Goal: Answer question/provide support

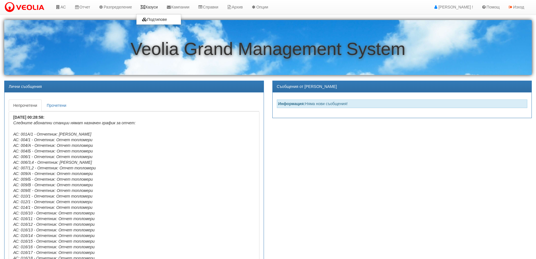
click at [149, 4] on link "Казуси" at bounding box center [149, 7] width 26 height 14
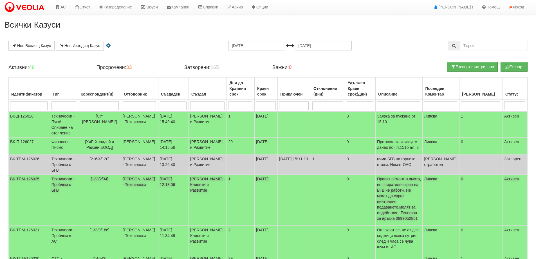
click at [99, 181] on span "[123/2/34]" at bounding box center [99, 178] width 17 height 5
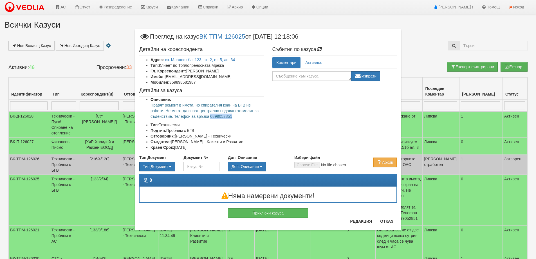
drag, startPoint x: 211, startPoint y: 116, endPoint x: 233, endPoint y: 116, distance: 22.5
click at [233, 116] on p "Правят ремонт в имота, но спирателня кран на БГВ не работи. Не могат да спрат ц…" at bounding box center [207, 110] width 113 height 17
copy p "0899052851"
click at [207, 59] on link "кв. Младост бл. 123, вх. 2, ет. 5, ап. 34" at bounding box center [200, 59] width 70 height 5
click at [387, 216] on div "Приключи казуса" at bounding box center [268, 209] width 266 height 15
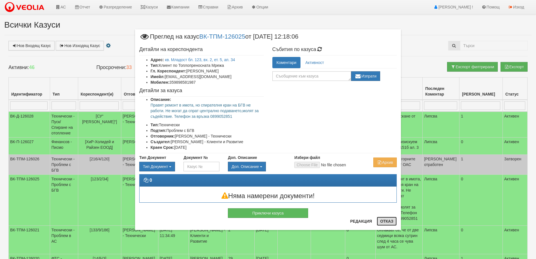
click at [386, 222] on button "Отказ" at bounding box center [387, 220] width 20 height 9
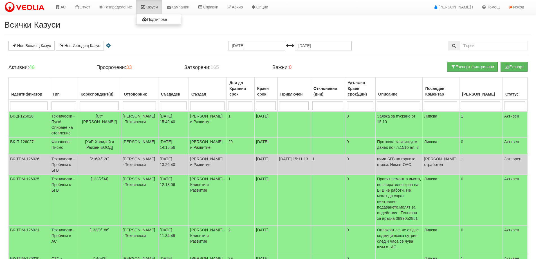
click at [149, 7] on link "Казуси" at bounding box center [149, 7] width 26 height 14
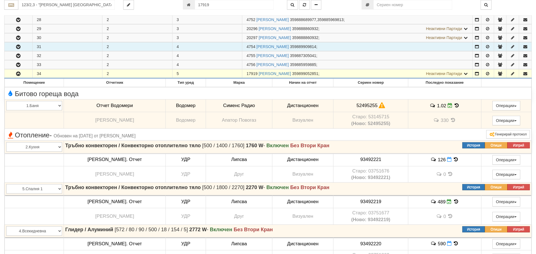
scroll to position [163, 0]
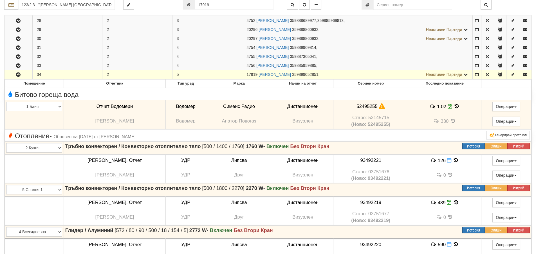
click at [466, 74] on icon at bounding box center [465, 75] width 5 height 4
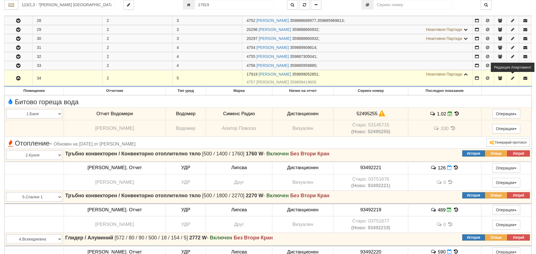
click at [510, 79] on icon "button" at bounding box center [512, 78] width 5 height 4
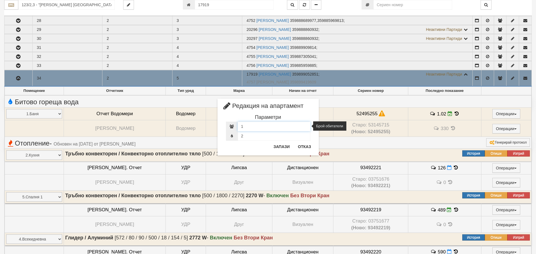
click at [267, 130] on input "1" at bounding box center [274, 127] width 73 height 10
click at [267, 137] on input "2" at bounding box center [274, 136] width 73 height 10
click at [305, 147] on button "Отказ" at bounding box center [305, 146] width 20 height 9
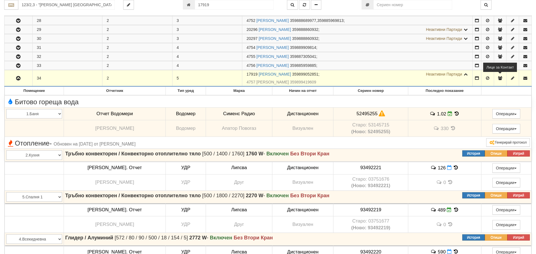
click at [500, 79] on icon "button" at bounding box center [500, 78] width 5 height 4
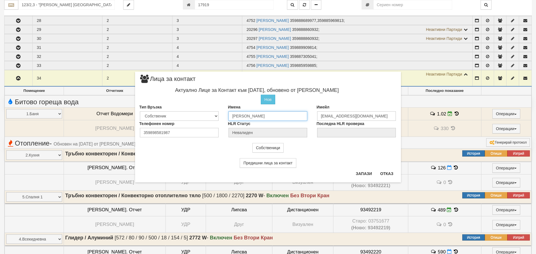
click at [298, 117] on input "Анастасия Иванова Иванова" at bounding box center [268, 116] width 79 height 10
drag, startPoint x: 187, startPoint y: 133, endPoint x: 139, endPoint y: 134, distance: 47.9
click at [139, 134] on div "Телефонен номер 359898581987" at bounding box center [179, 129] width 89 height 17
paste input "0899052851"
type input "0899052851"
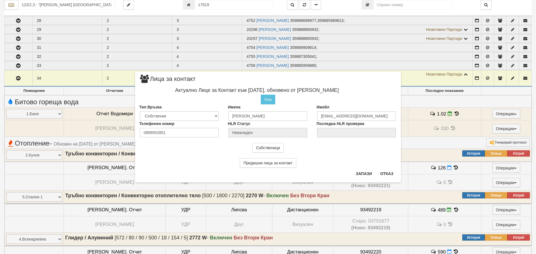
click at [182, 149] on div "Собственици" at bounding box center [268, 148] width 266 height 10
click at [364, 175] on button "Запази" at bounding box center [363, 173] width 23 height 9
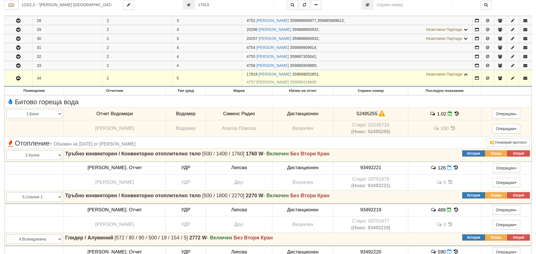
click at [464, 73] on icon at bounding box center [465, 74] width 5 height 4
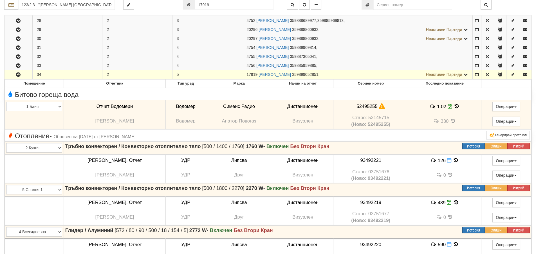
click at [15, 78] on button "button" at bounding box center [19, 74] width 28 height 8
